Goal: Task Accomplishment & Management: Manage account settings

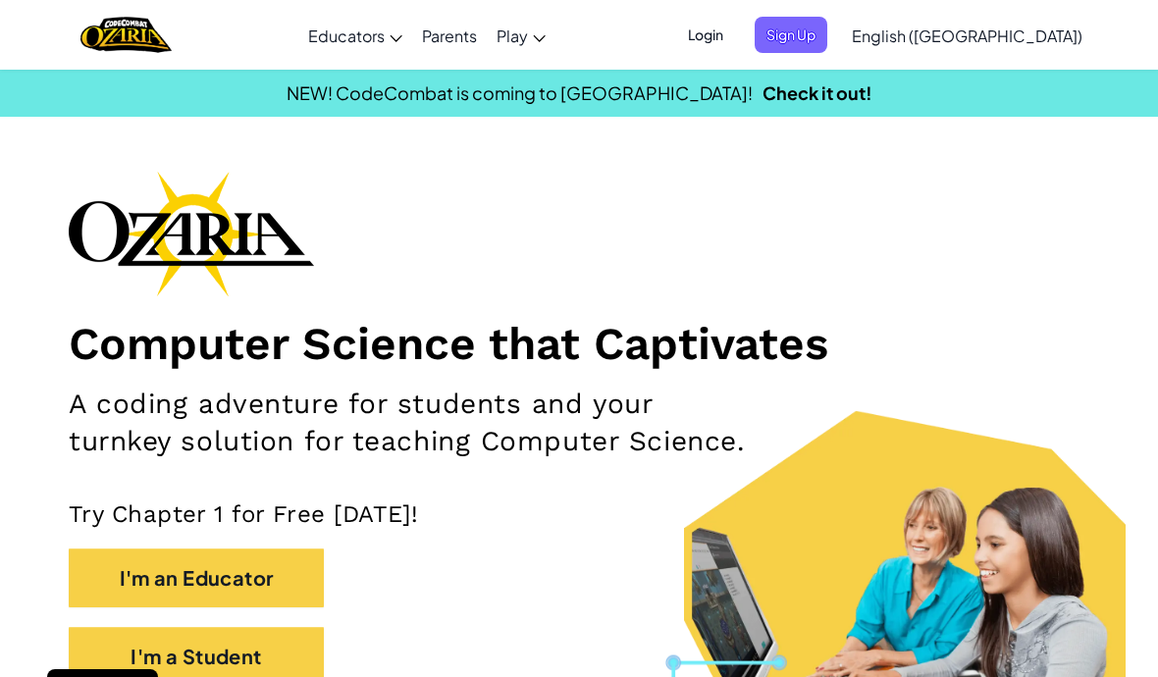
click at [735, 33] on span "Login" at bounding box center [705, 35] width 59 height 36
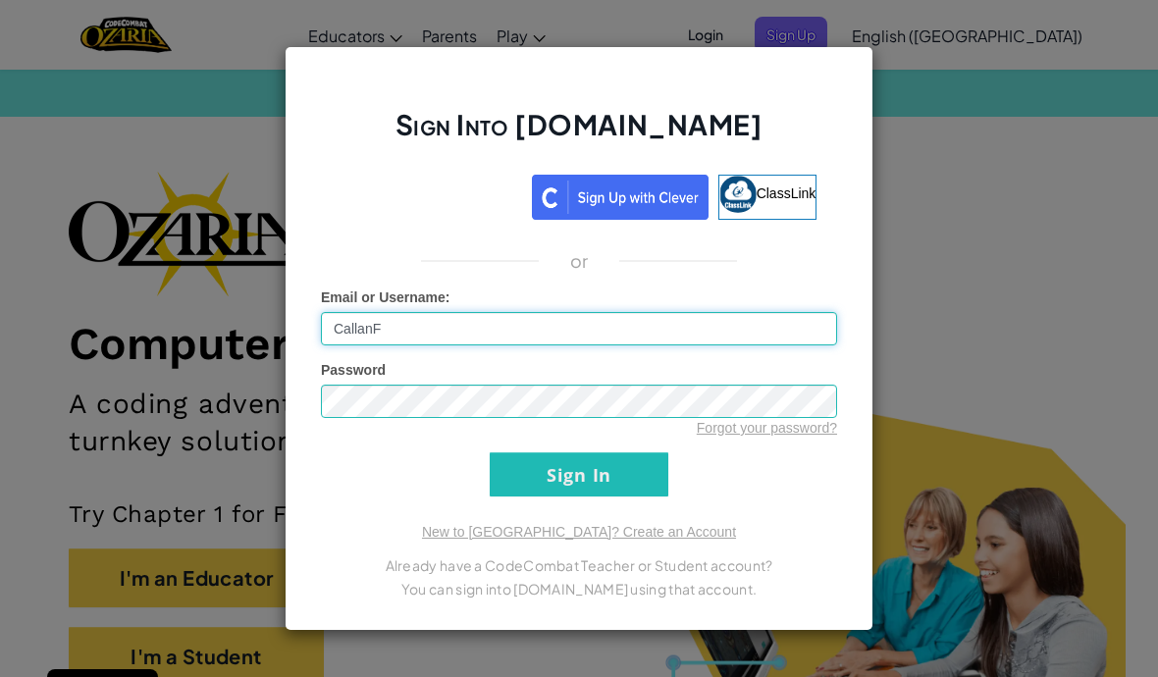
click at [648, 343] on input "CallanF" at bounding box center [579, 328] width 516 height 33
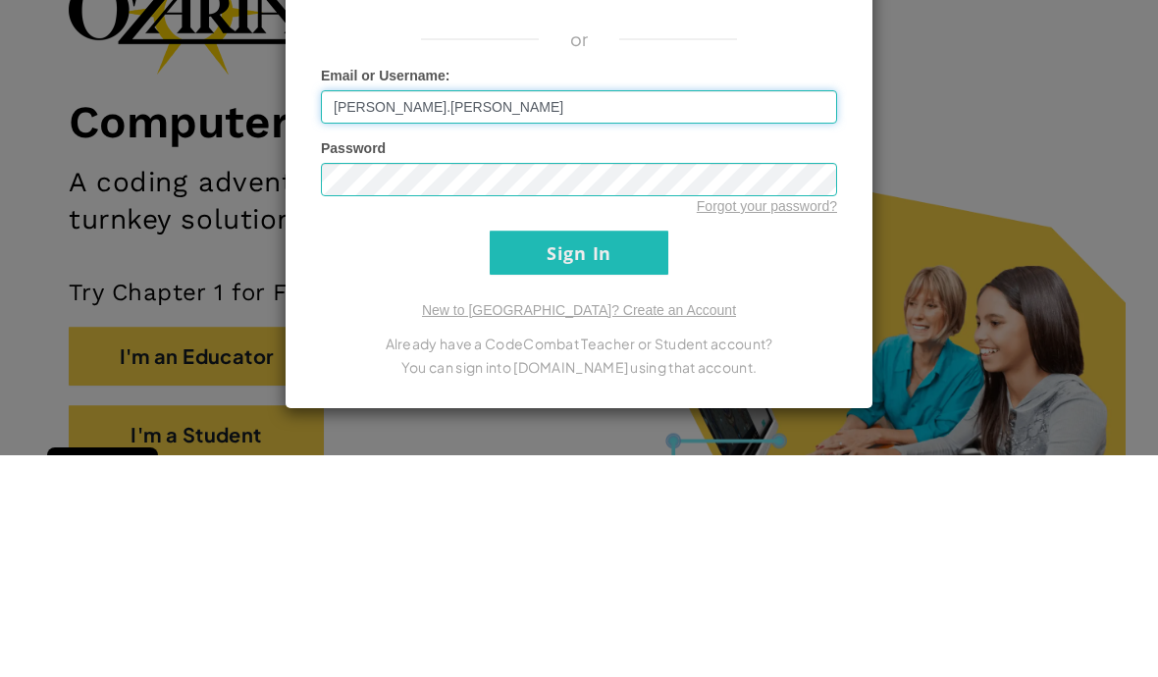
scroll to position [173, 0]
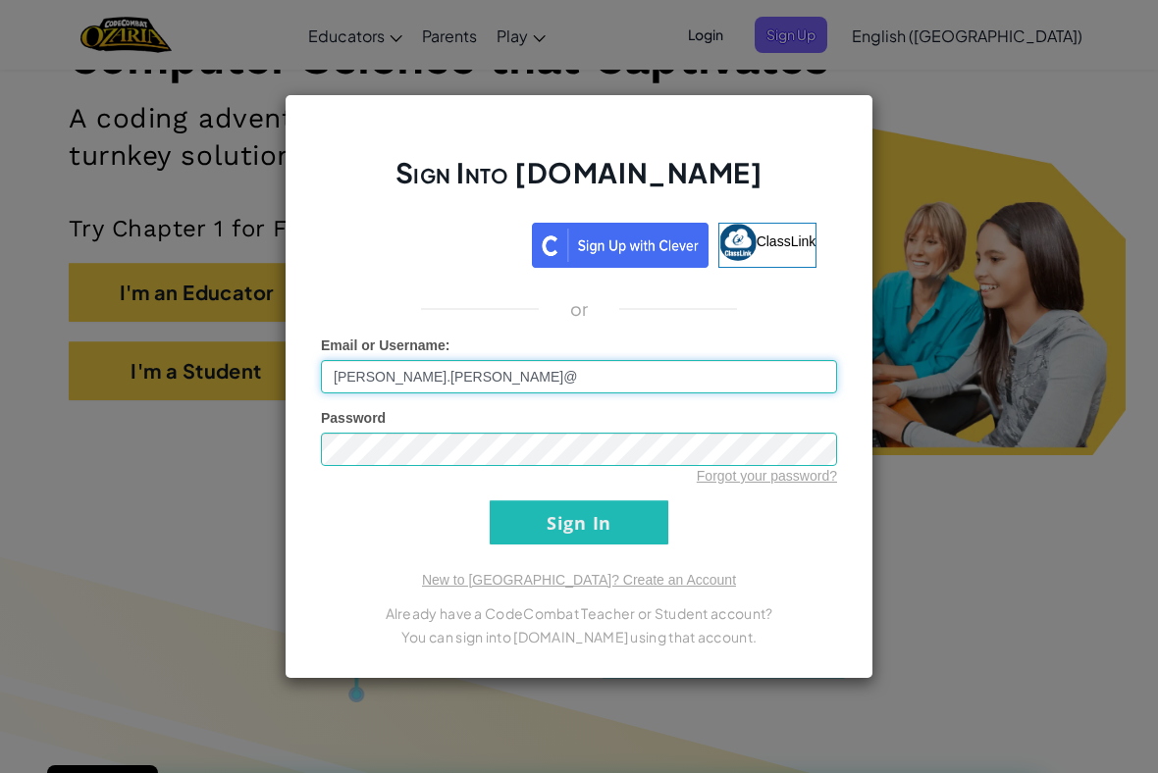
click at [710, 383] on input "[PERSON_NAME].[PERSON_NAME]@" at bounding box center [579, 376] width 516 height 33
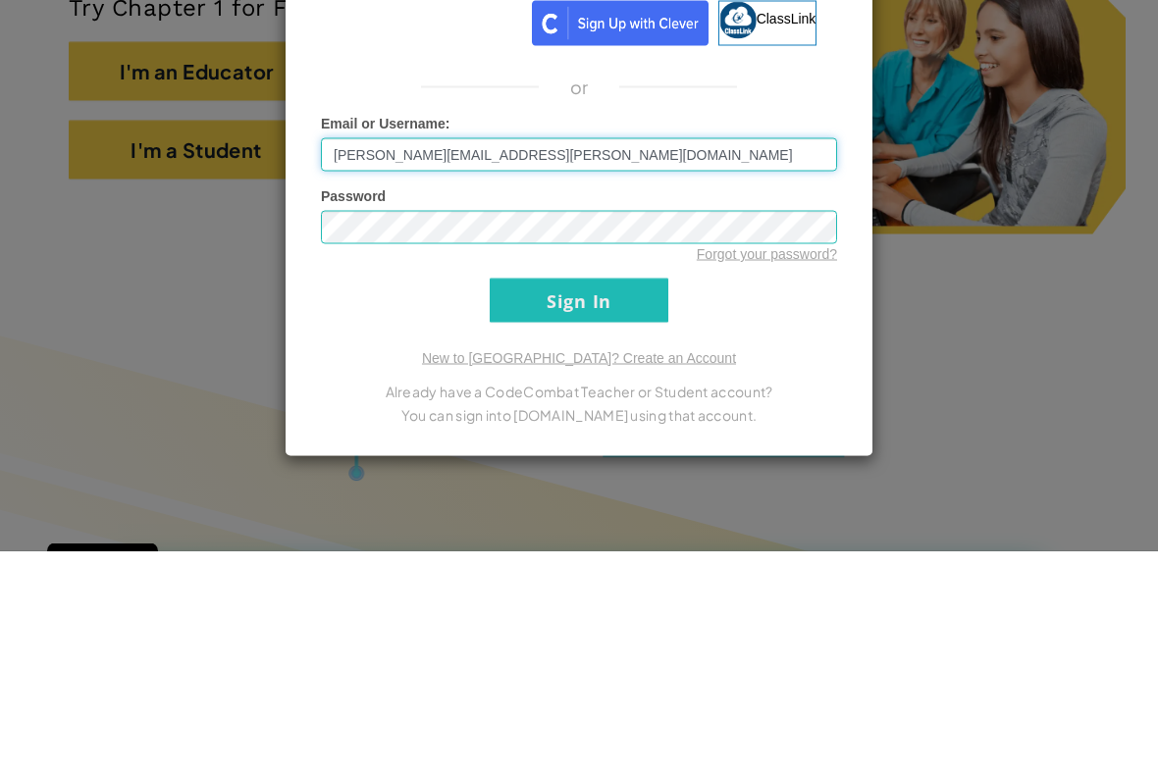
type input "[PERSON_NAME][EMAIL_ADDRESS][PERSON_NAME][DOMAIN_NAME]"
click at [624, 500] on input "Sign In" at bounding box center [579, 522] width 179 height 44
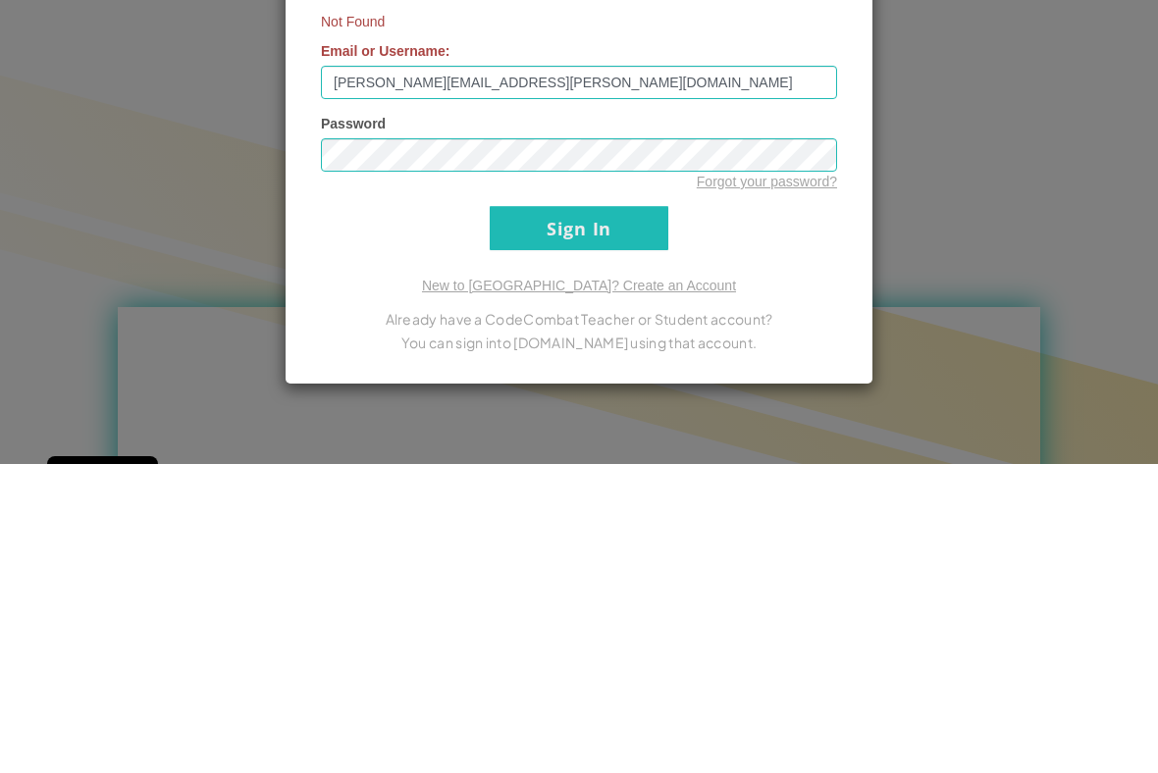
click at [621, 515] on input "Sign In" at bounding box center [579, 537] width 179 height 44
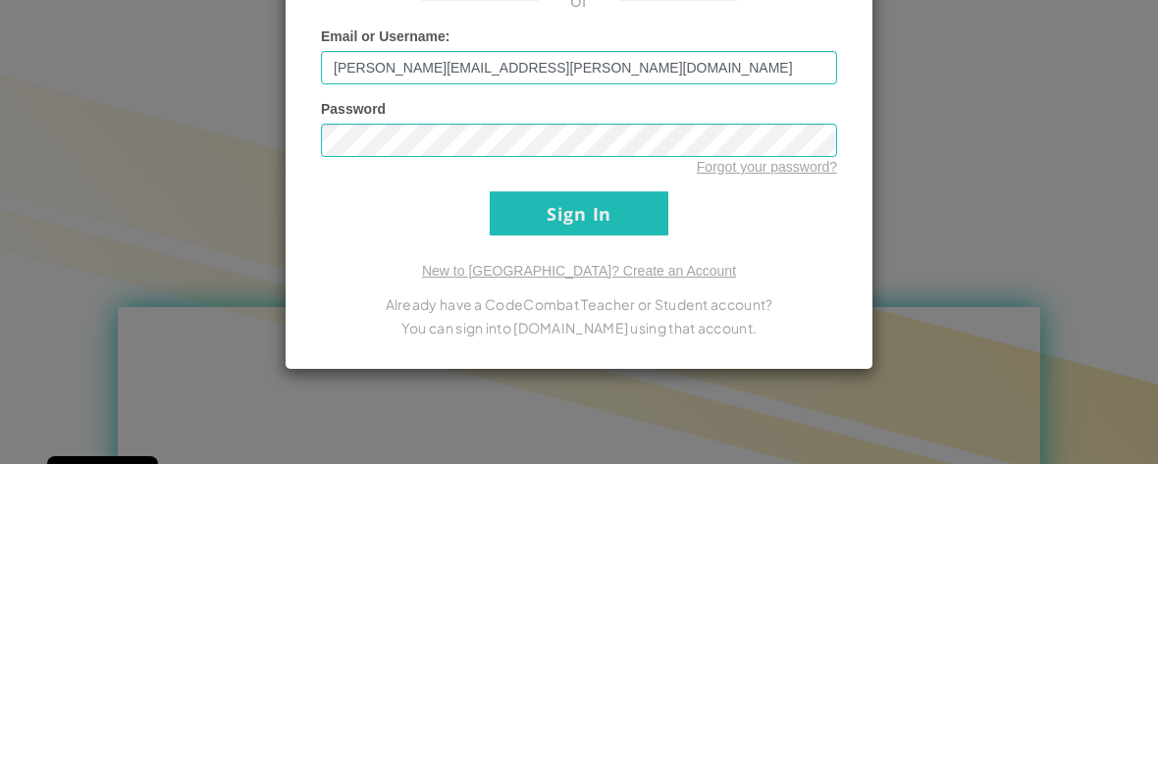
scroll to position [718, 0]
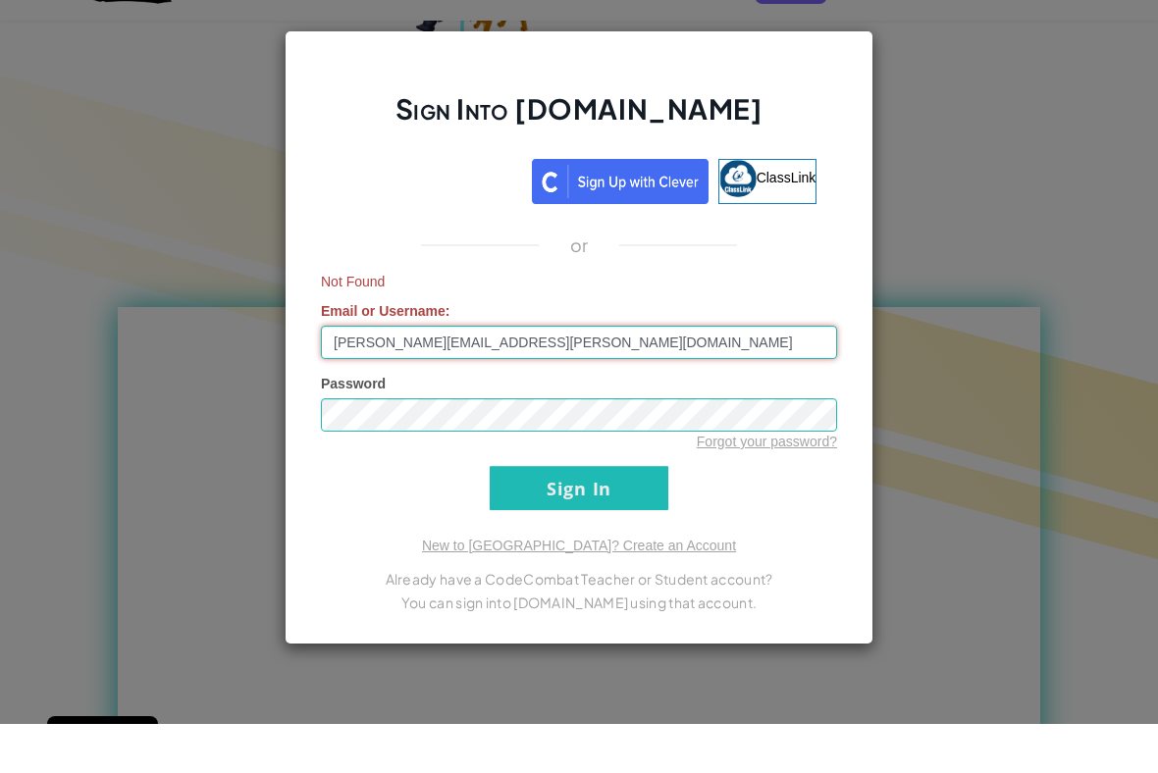
click at [508, 375] on input "[PERSON_NAME][EMAIL_ADDRESS][PERSON_NAME][DOMAIN_NAME]" at bounding box center [579, 391] width 516 height 33
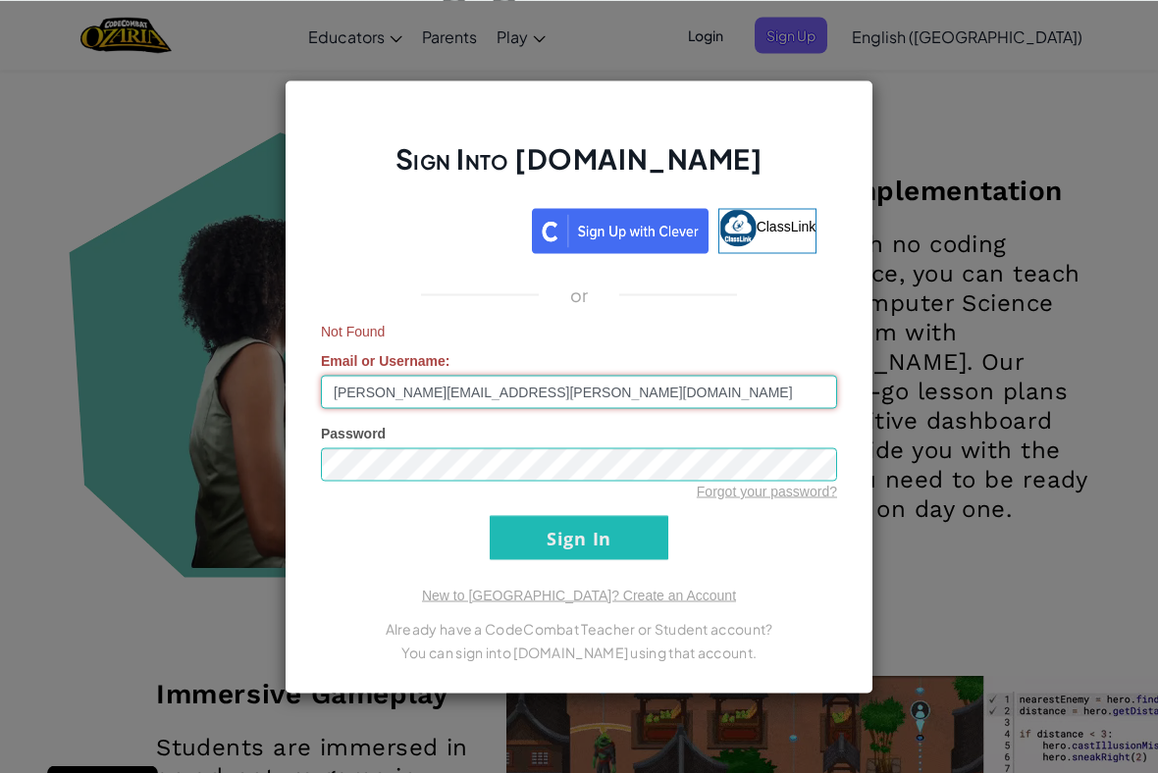
scroll to position [1741, 0]
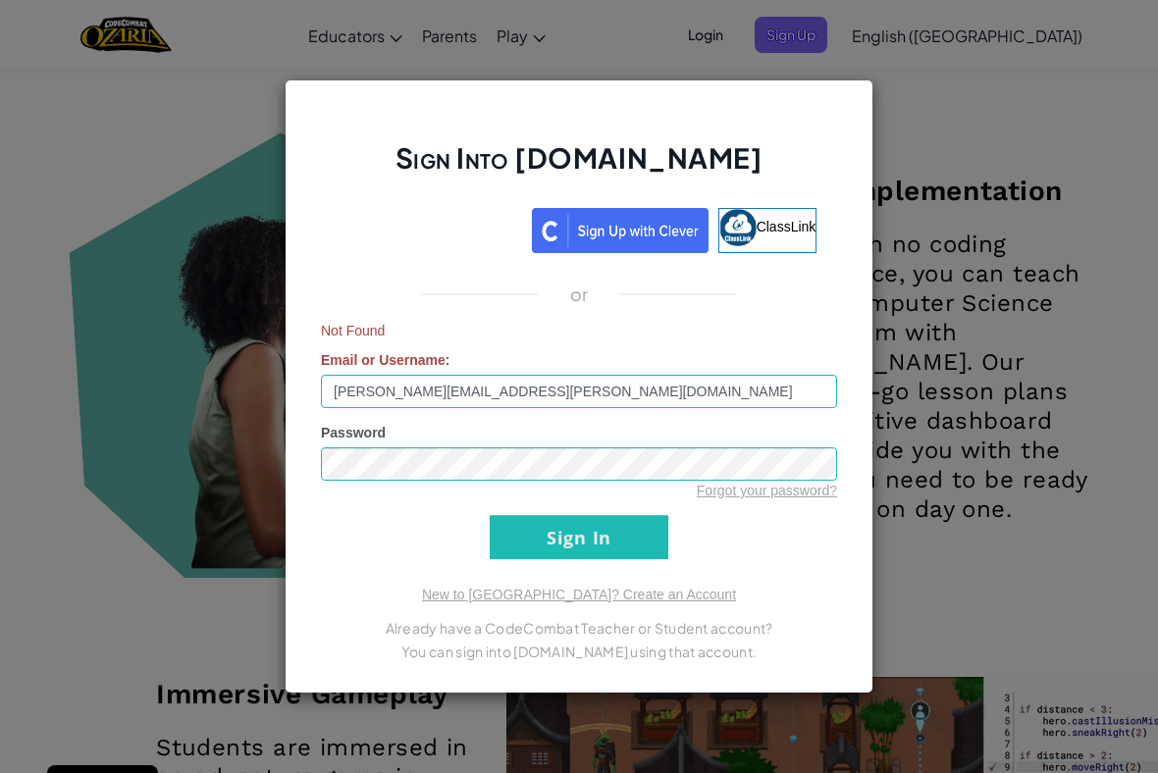
click at [517, 344] on div "Not Found Email or Username : [PERSON_NAME][EMAIL_ADDRESS][PERSON_NAME][DOMAIN_…" at bounding box center [579, 364] width 516 height 87
click at [488, 345] on div "Not Found Email or Username : [PERSON_NAME][EMAIL_ADDRESS][PERSON_NAME][DOMAIN_…" at bounding box center [579, 364] width 516 height 87
click at [493, 341] on div "Not Found Email or Username : [PERSON_NAME][EMAIL_ADDRESS][PERSON_NAME][DOMAIN_…" at bounding box center [579, 364] width 516 height 87
click at [516, 341] on div "Not Found Email or Username : [PERSON_NAME][EMAIL_ADDRESS][PERSON_NAME][DOMAIN_…" at bounding box center [579, 364] width 516 height 87
click at [531, 353] on div "Not Found Email or Username : [PERSON_NAME][EMAIL_ADDRESS][PERSON_NAME][DOMAIN_…" at bounding box center [579, 364] width 516 height 87
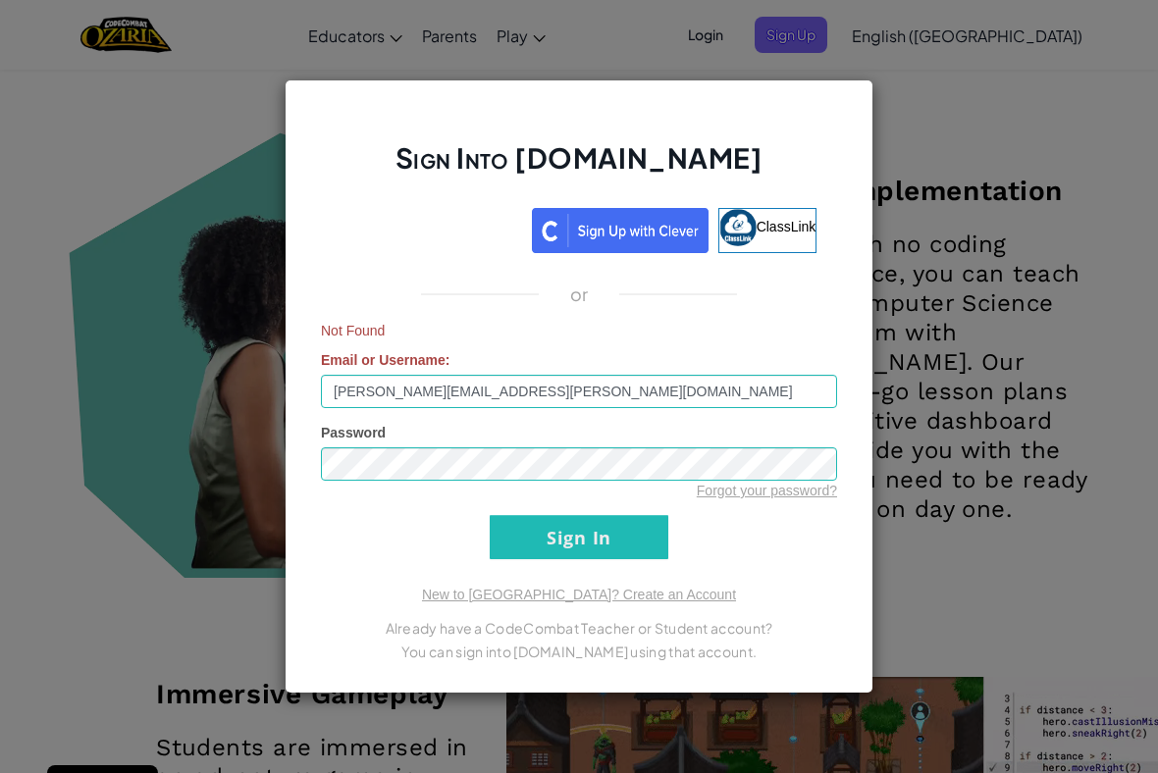
click at [622, 340] on div "Not Found Email or Username : [PERSON_NAME][EMAIL_ADDRESS][PERSON_NAME][DOMAIN_…" at bounding box center [579, 364] width 516 height 87
click at [636, 333] on span "Not Found" at bounding box center [579, 331] width 516 height 20
click at [522, 335] on span "Not Found" at bounding box center [579, 331] width 516 height 20
click at [490, 347] on div "Not Found Email or Username : [PERSON_NAME][EMAIL_ADDRESS][PERSON_NAME][DOMAIN_…" at bounding box center [579, 364] width 516 height 87
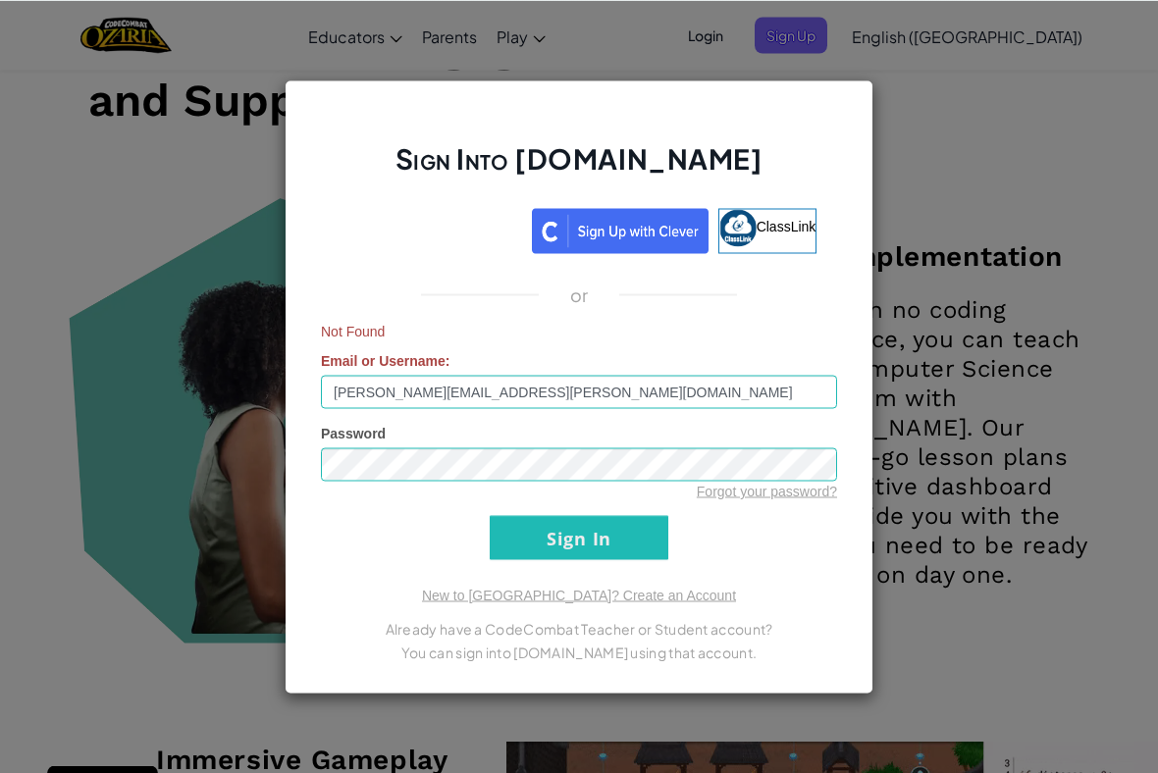
scroll to position [1711, 0]
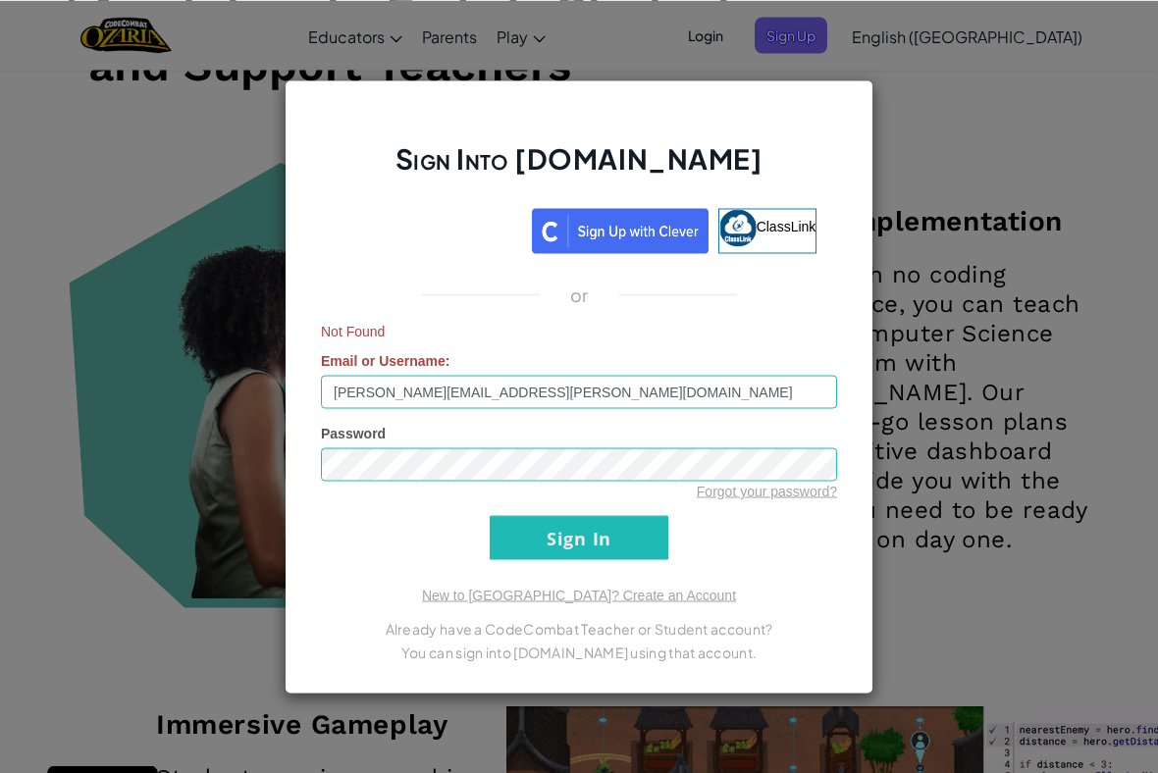
click at [512, 339] on span "Not Found" at bounding box center [579, 331] width 516 height 20
